Goal: Information Seeking & Learning: Learn about a topic

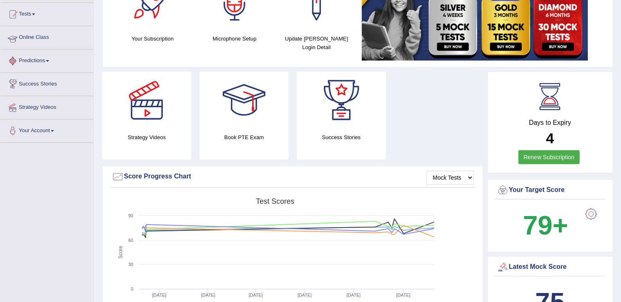
scroll to position [41, 0]
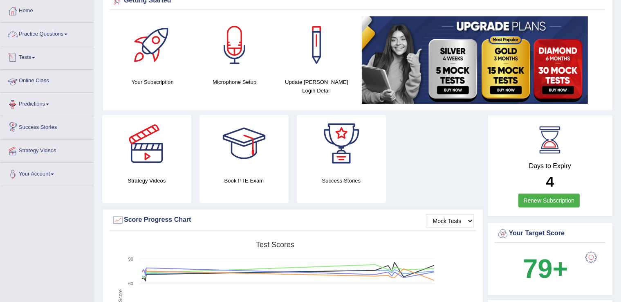
click at [27, 39] on link "Practice Questions" at bounding box center [46, 33] width 93 height 20
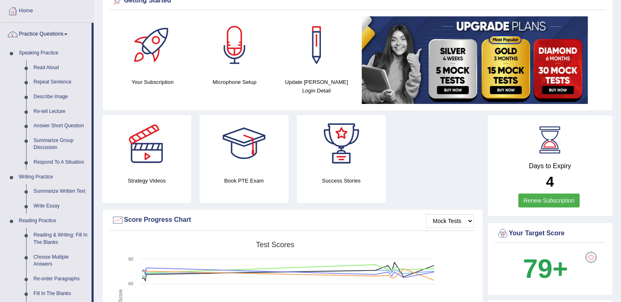
click at [51, 38] on link "Practice Questions" at bounding box center [45, 33] width 91 height 20
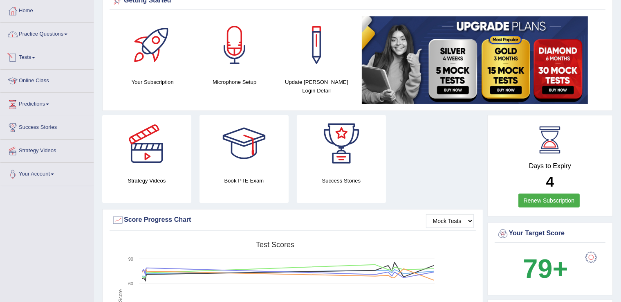
click at [35, 59] on link "Tests" at bounding box center [46, 56] width 93 height 20
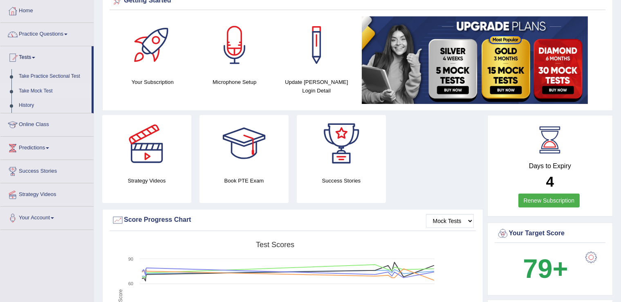
click at [55, 89] on link "Take Mock Test" at bounding box center [53, 91] width 77 height 15
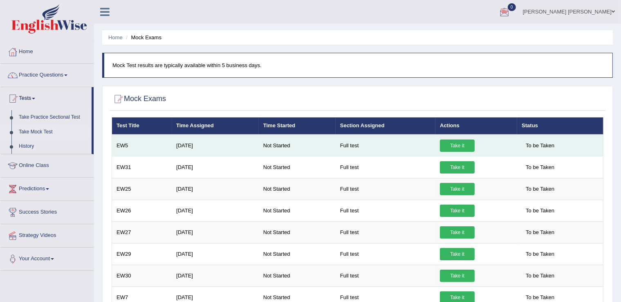
click at [456, 144] on link "Take it" at bounding box center [457, 146] width 35 height 12
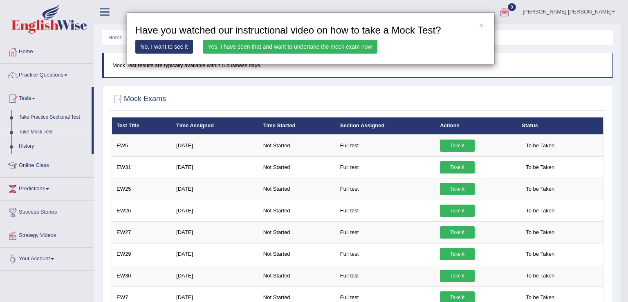
click at [301, 49] on link "Yes, I have seen that and want to undertake the mock exam now" at bounding box center [290, 47] width 175 height 14
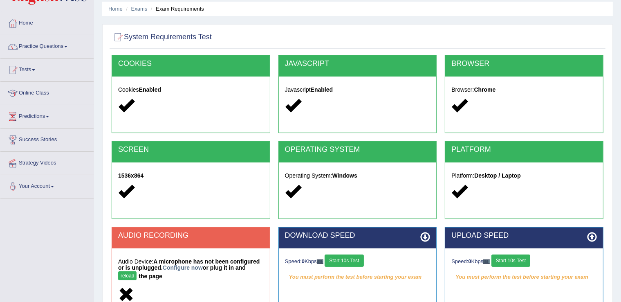
scroll to position [82, 0]
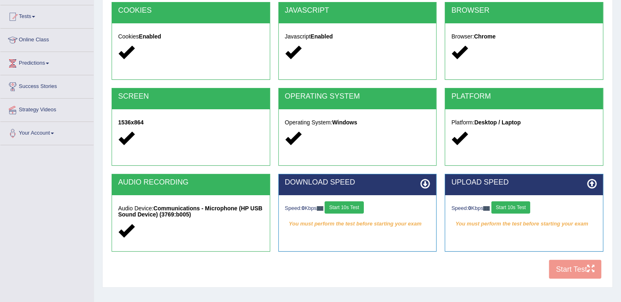
click at [339, 205] on button "Start 10s Test" at bounding box center [344, 207] width 39 height 12
click at [520, 207] on button "Start 10s Test" at bounding box center [511, 207] width 39 height 12
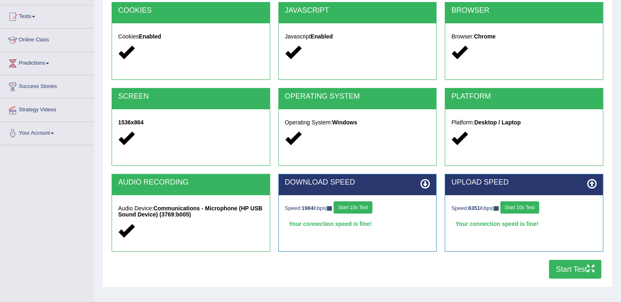
click at [584, 271] on button "Start Test" at bounding box center [575, 269] width 52 height 19
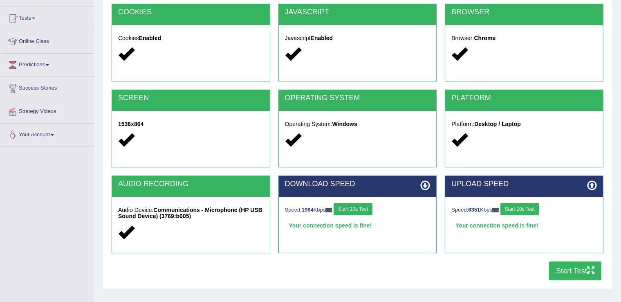
scroll to position [123, 0]
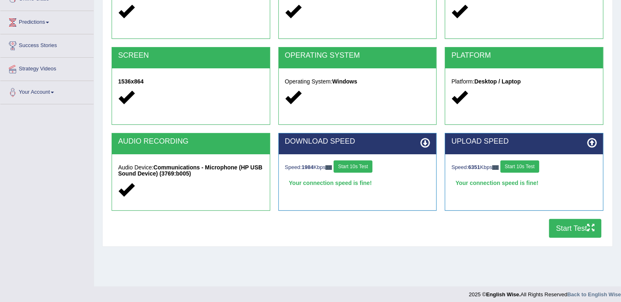
click at [577, 225] on button "Start Test" at bounding box center [575, 228] width 52 height 19
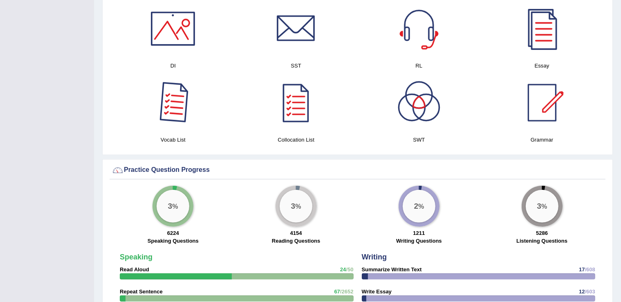
scroll to position [409, 0]
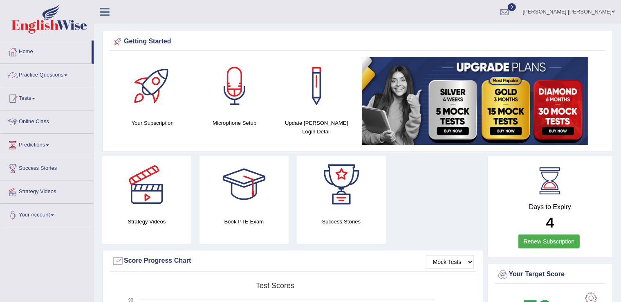
click at [34, 72] on link "Practice Questions" at bounding box center [46, 74] width 93 height 20
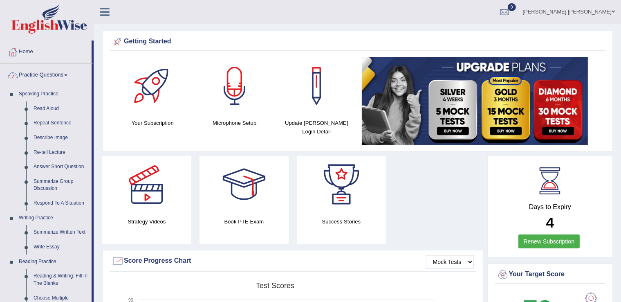
click at [35, 72] on link "Practice Questions" at bounding box center [45, 74] width 91 height 20
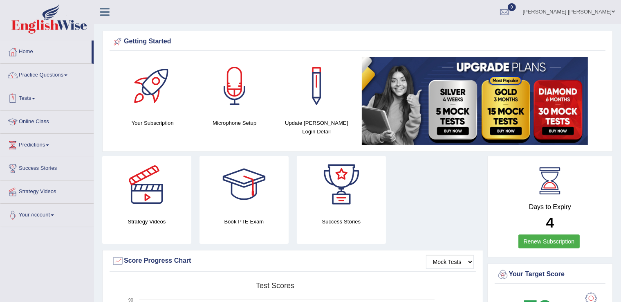
click at [34, 97] on link "Tests" at bounding box center [46, 97] width 93 height 20
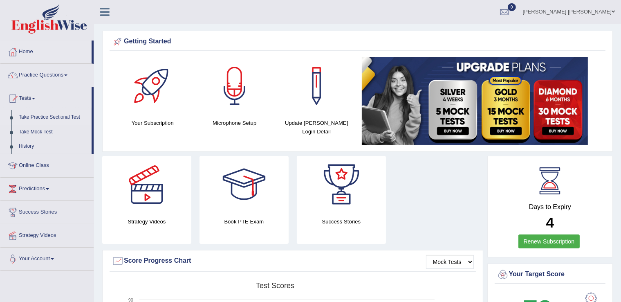
click at [38, 116] on link "Take Practice Sectional Test" at bounding box center [53, 117] width 77 height 15
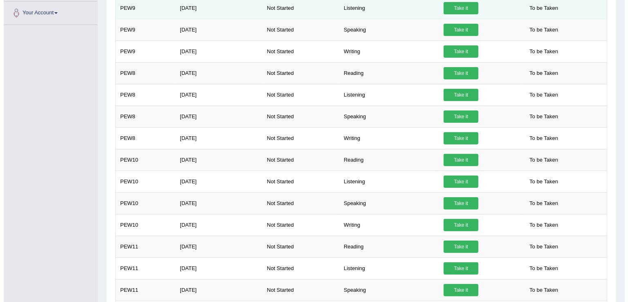
scroll to position [306, 0]
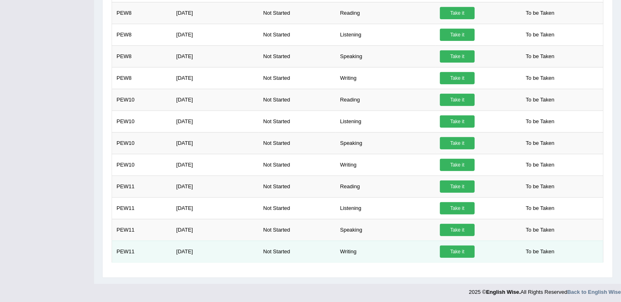
click at [461, 246] on link "Take it" at bounding box center [457, 251] width 35 height 12
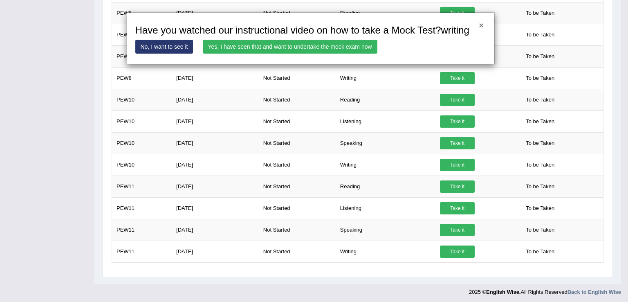
click at [479, 25] on button "×" at bounding box center [481, 25] width 5 height 9
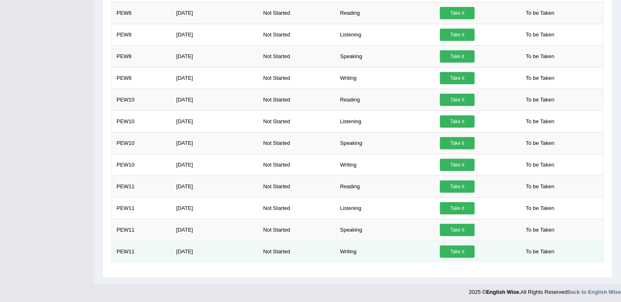
click at [467, 246] on link "Take it" at bounding box center [457, 251] width 35 height 12
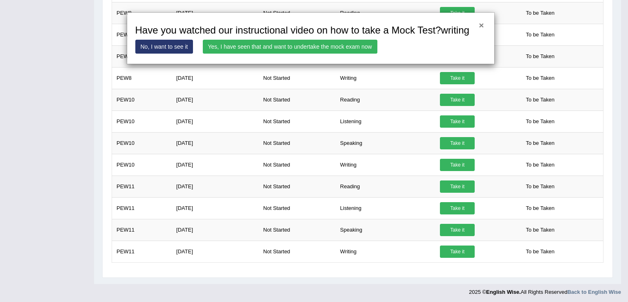
click at [481, 23] on button "×" at bounding box center [481, 25] width 5 height 9
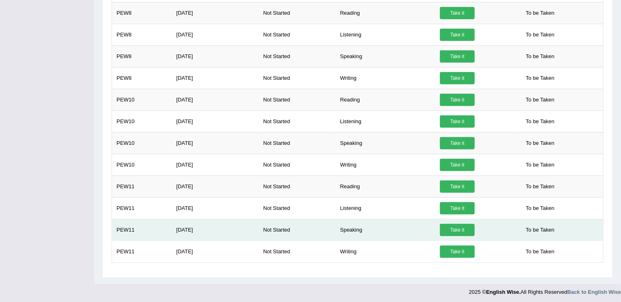
click at [461, 228] on link "Take it" at bounding box center [457, 230] width 35 height 12
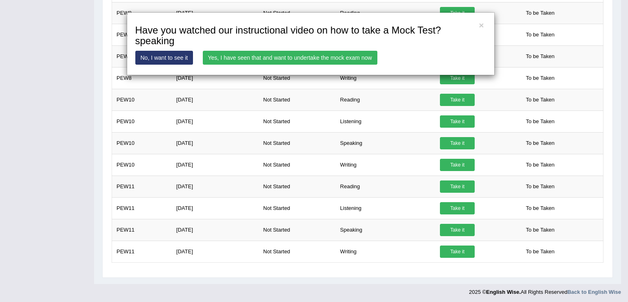
click at [283, 59] on link "Yes, I have seen that and want to undertake the mock exam now" at bounding box center [290, 58] width 175 height 14
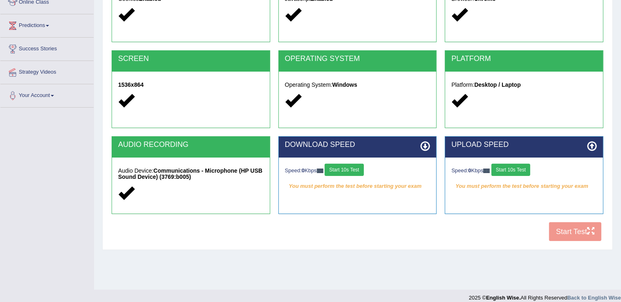
scroll to position [123, 0]
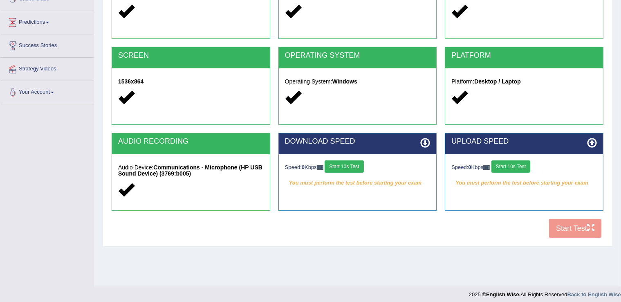
click at [358, 169] on button "Start 10s Test" at bounding box center [344, 166] width 39 height 12
click at [527, 164] on div "Speed: 0 Kbps Start 10s Test" at bounding box center [525, 167] width 146 height 14
click at [521, 167] on button "Start 10s Test" at bounding box center [511, 166] width 39 height 12
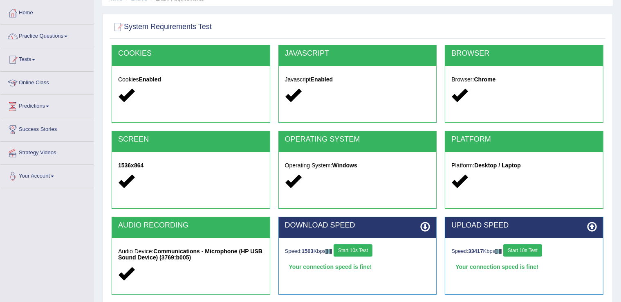
scroll to position [82, 0]
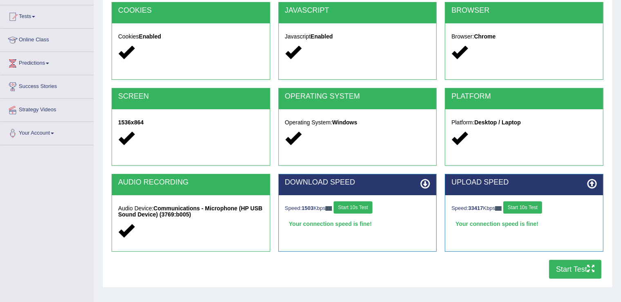
click at [592, 266] on icon "button" at bounding box center [590, 268] width 7 height 7
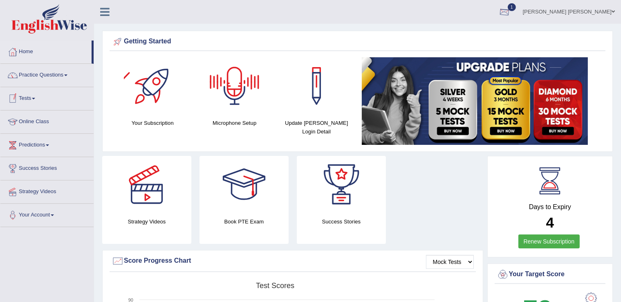
click at [511, 11] on div at bounding box center [505, 12] width 12 height 12
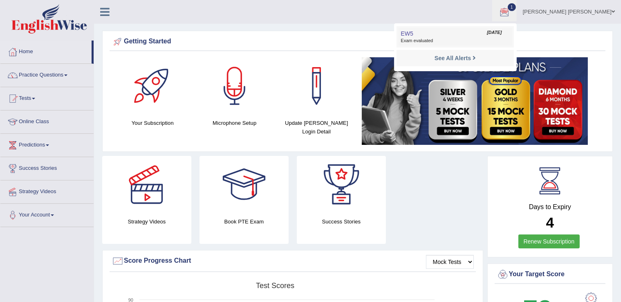
click at [486, 38] on span "Exam evaluated" at bounding box center [455, 41] width 109 height 7
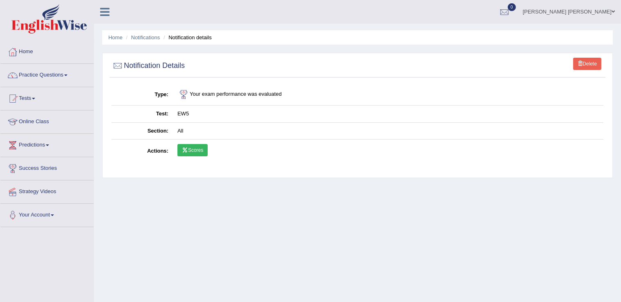
click at [196, 155] on link "Scores" at bounding box center [193, 150] width 30 height 12
click at [29, 57] on link "Home" at bounding box center [46, 51] width 93 height 20
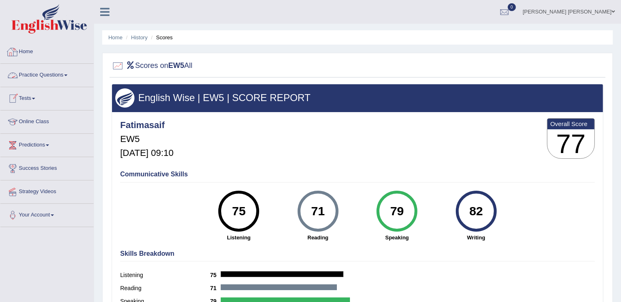
click at [29, 51] on link "Home" at bounding box center [46, 51] width 93 height 20
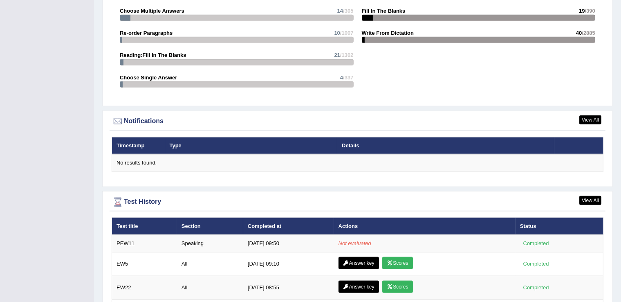
scroll to position [941, 0]
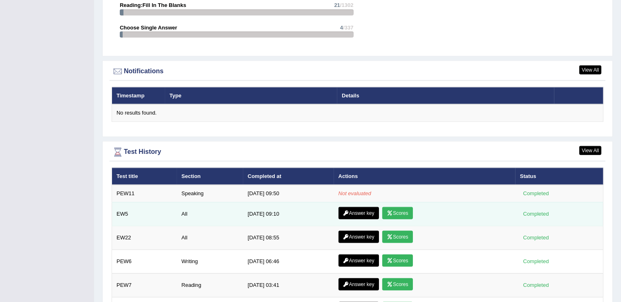
click at [359, 212] on link "Answer key" at bounding box center [359, 213] width 41 height 12
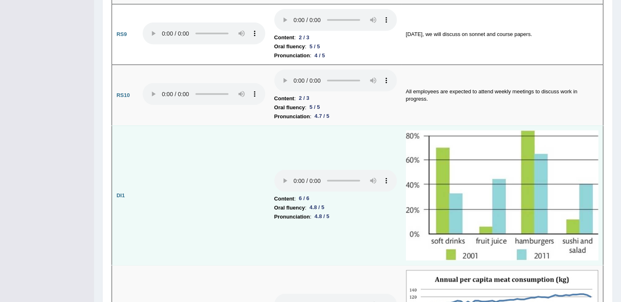
scroll to position [1064, 0]
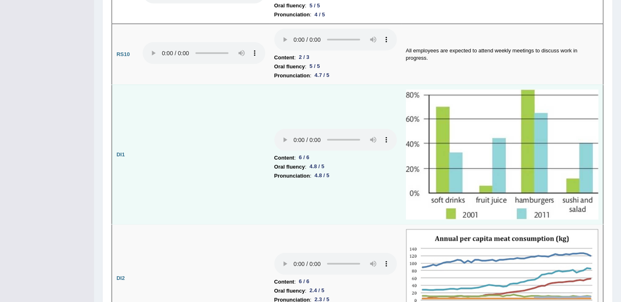
click at [342, 171] on li "Pronunciation : 4.8 / 5" at bounding box center [336, 175] width 123 height 9
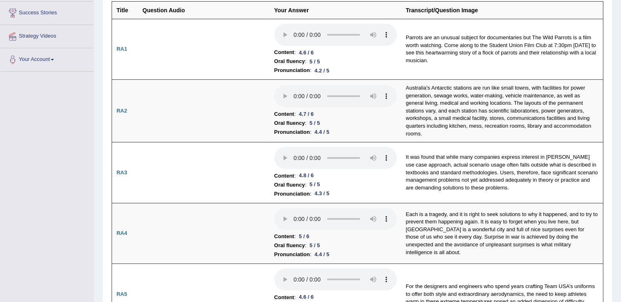
scroll to position [0, 0]
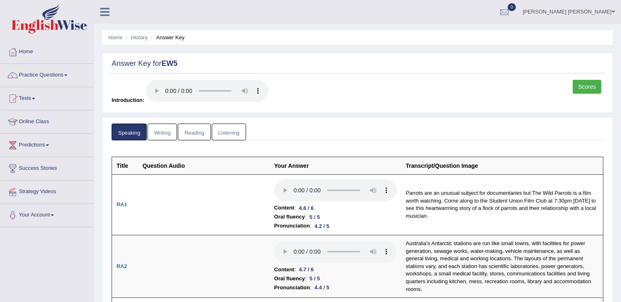
click at [174, 130] on link "Writing" at bounding box center [162, 132] width 29 height 17
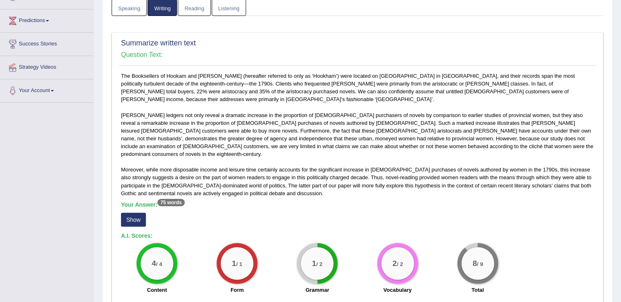
scroll to position [164, 0]
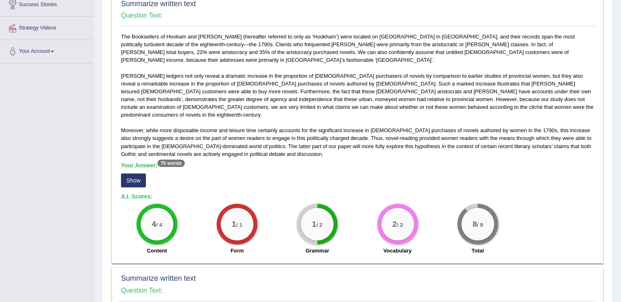
click at [125, 173] on button "Show" at bounding box center [133, 180] width 25 height 14
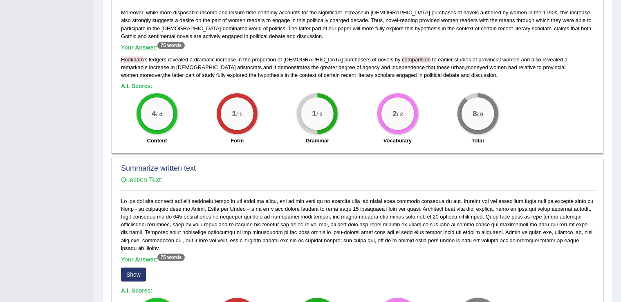
scroll to position [327, 0]
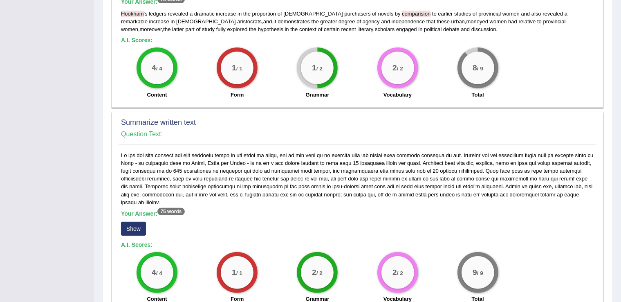
click at [126, 222] on button "Show" at bounding box center [133, 229] width 25 height 14
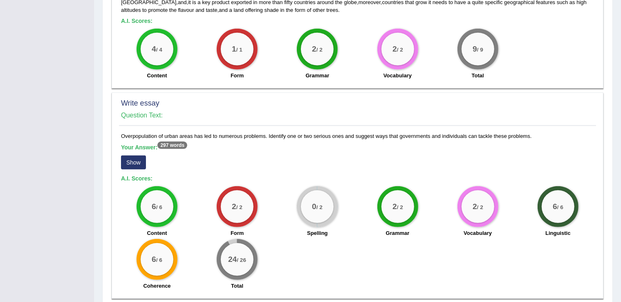
scroll to position [573, 0]
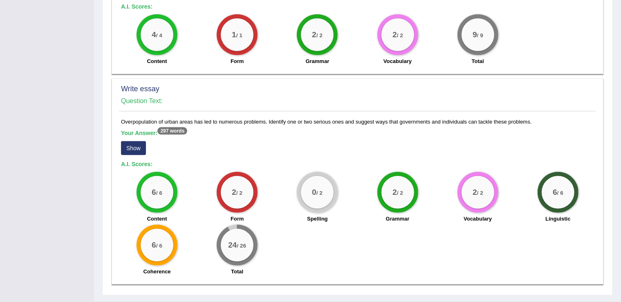
click at [143, 141] on button "Show" at bounding box center [133, 148] width 25 height 14
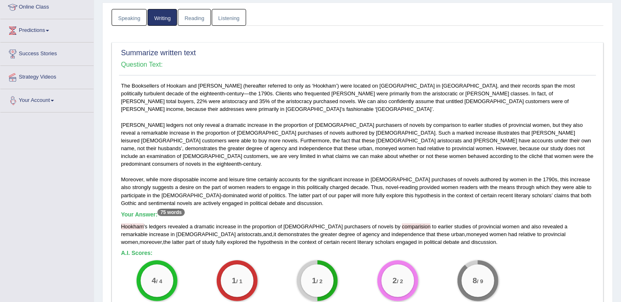
scroll to position [0, 0]
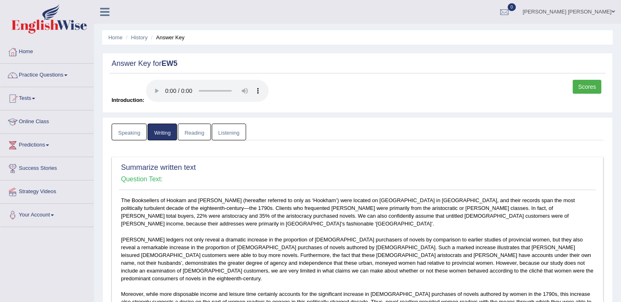
click at [196, 131] on link "Reading" at bounding box center [194, 132] width 33 height 17
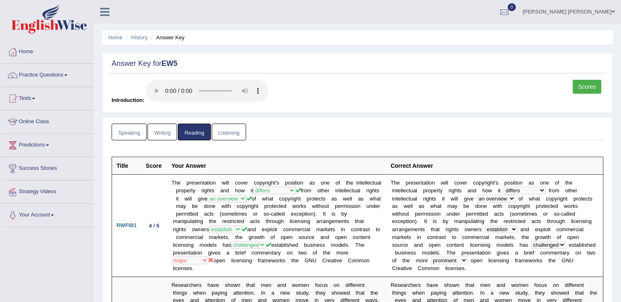
click at [236, 124] on link "Listening" at bounding box center [229, 132] width 34 height 17
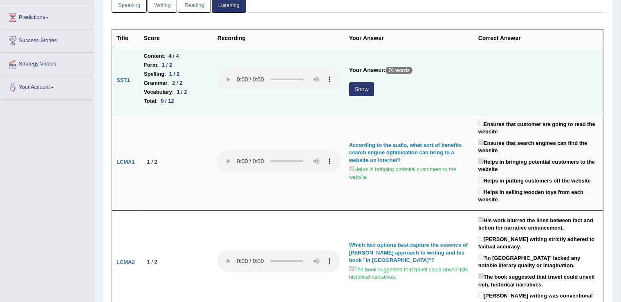
scroll to position [123, 0]
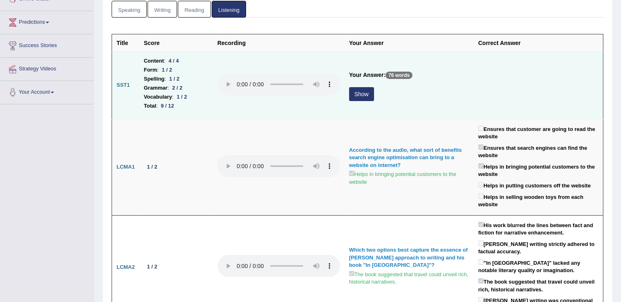
click at [365, 96] on button "Show" at bounding box center [361, 94] width 25 height 14
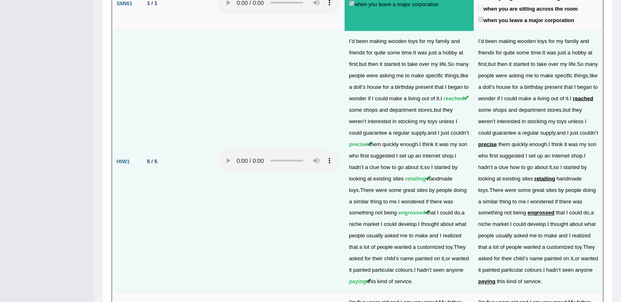
scroll to position [1262, 0]
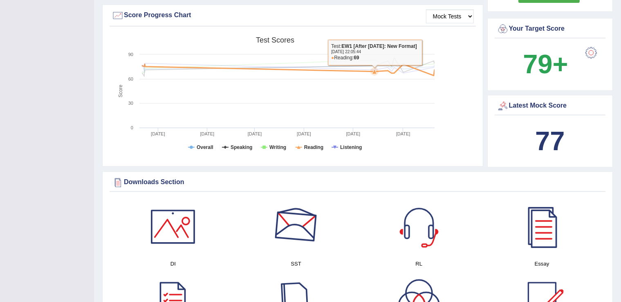
scroll to position [205, 0]
